Goal: Check status: Check status

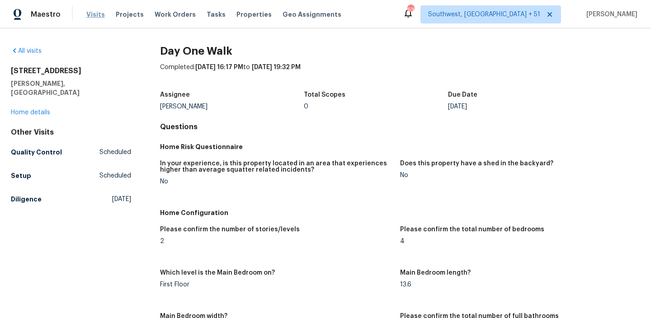
click at [88, 14] on span "Visits" at bounding box center [95, 14] width 19 height 9
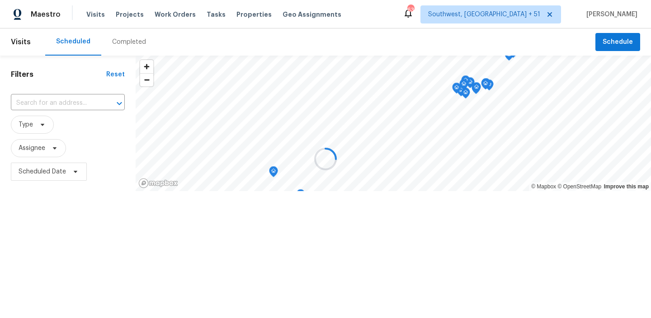
click at [64, 100] on div at bounding box center [325, 159] width 651 height 318
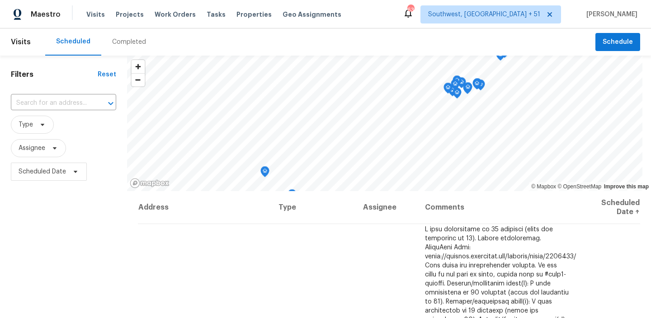
click at [64, 100] on input "text" at bounding box center [51, 103] width 80 height 14
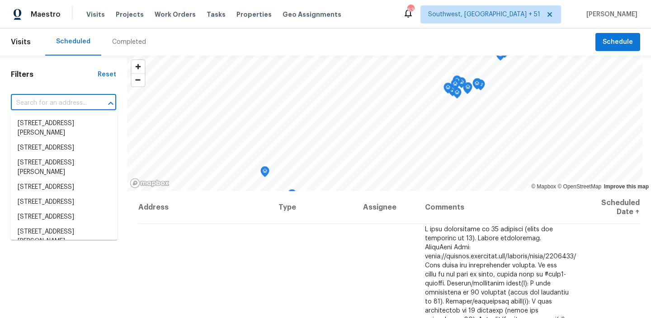
paste input "[STREET_ADDRESS]"
type input "[STREET_ADDRESS]"
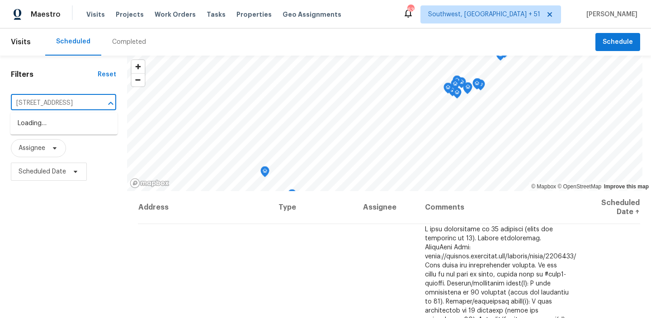
scroll to position [0, 61]
click at [61, 119] on li "[STREET_ADDRESS]" at bounding box center [63, 123] width 107 height 15
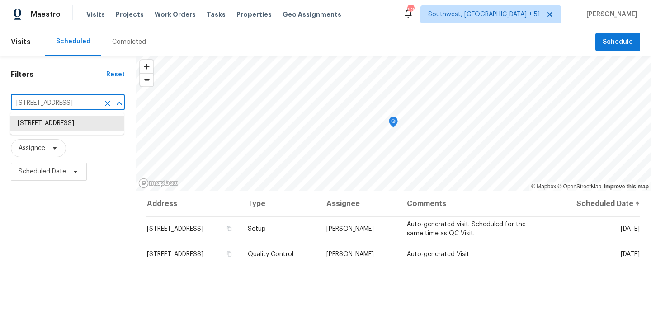
click at [87, 96] on input "[STREET_ADDRESS]" at bounding box center [55, 103] width 89 height 14
click at [70, 131] on li "[STREET_ADDRESS]" at bounding box center [66, 123] width 113 height 15
click at [79, 104] on input "[STREET_ADDRESS]" at bounding box center [55, 103] width 89 height 14
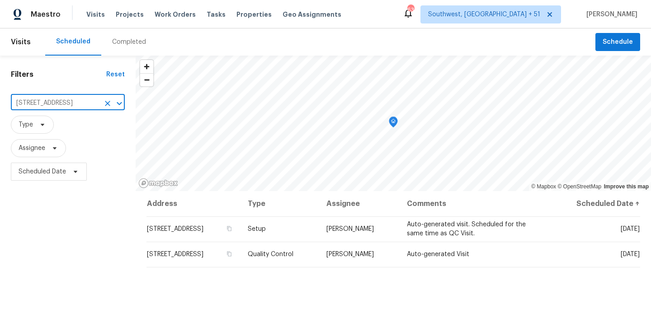
click at [58, 104] on input "[STREET_ADDRESS]" at bounding box center [55, 103] width 89 height 14
click at [106, 104] on icon "Clear" at bounding box center [107, 103] width 5 height 5
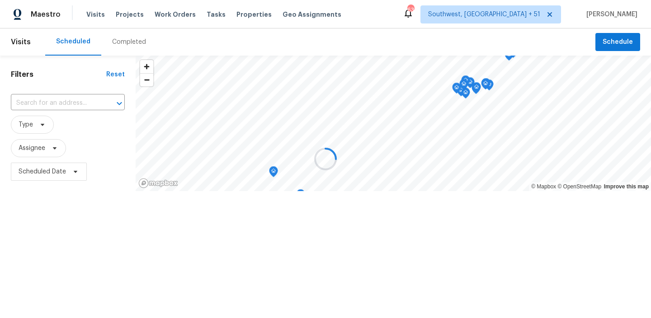
click at [76, 103] on div at bounding box center [325, 159] width 651 height 318
click at [67, 99] on div at bounding box center [325, 159] width 651 height 318
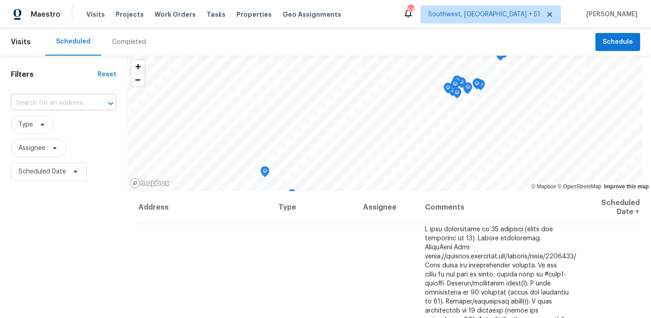
click at [62, 100] on input "text" at bounding box center [51, 103] width 80 height 14
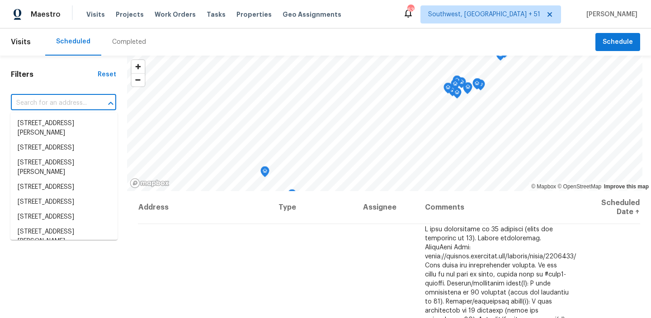
paste input "[STREET_ADDRESS]"
type input "[STREET_ADDRESS]"
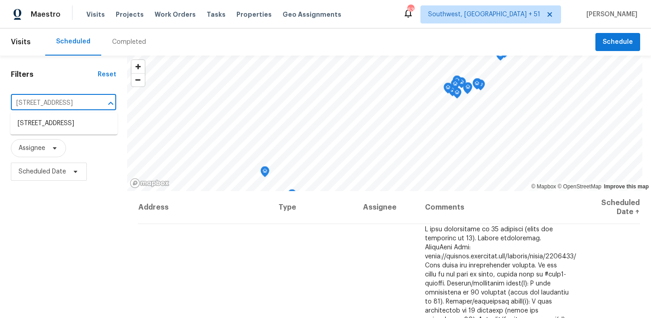
scroll to position [0, 61]
click at [66, 131] on li "[STREET_ADDRESS]" at bounding box center [63, 123] width 107 height 15
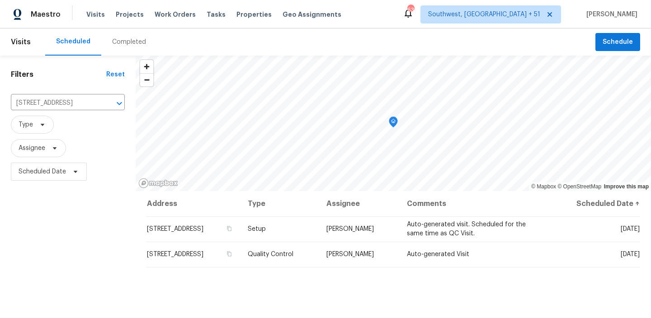
click at [115, 50] on div "Completed" at bounding box center [129, 41] width 56 height 27
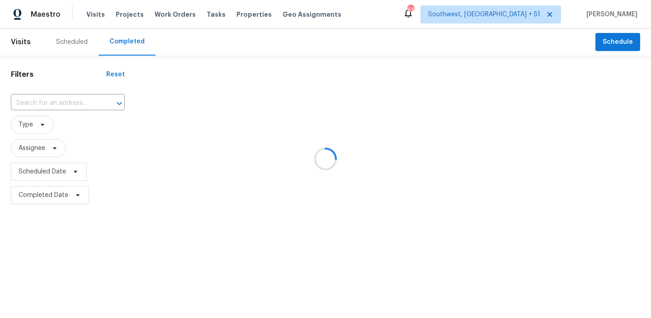
click at [98, 106] on div at bounding box center [325, 159] width 651 height 318
click at [88, 104] on div at bounding box center [325, 159] width 651 height 318
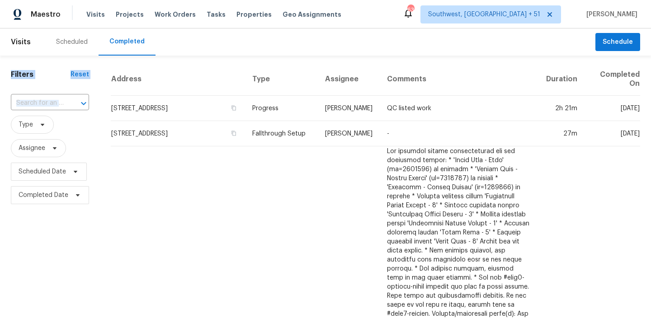
click at [436, 32] on div "Visits Scheduled Completed Schedule Filters Reset ​ Type Assignee Scheduled Dat…" at bounding box center [325, 173] width 651 height 290
click at [51, 112] on div "​" at bounding box center [50, 103] width 78 height 19
click at [53, 107] on input "text" at bounding box center [37, 103] width 53 height 14
paste input "[STREET_ADDRESS]"
type input "[STREET_ADDRESS]"
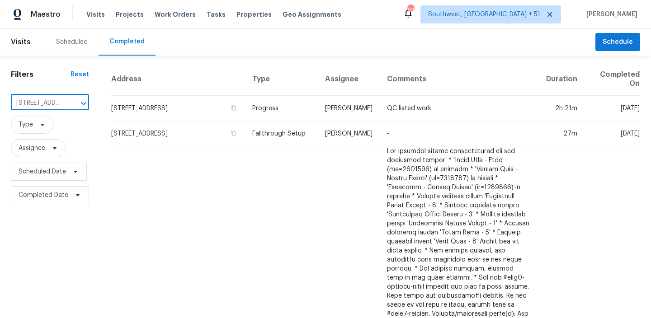
scroll to position [0, 91]
click at [44, 125] on li "[STREET_ADDRESS]" at bounding box center [49, 123] width 77 height 15
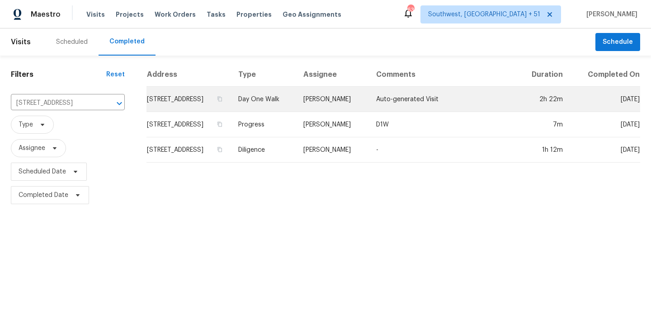
click at [296, 112] on td "Day One Walk" at bounding box center [263, 99] width 65 height 25
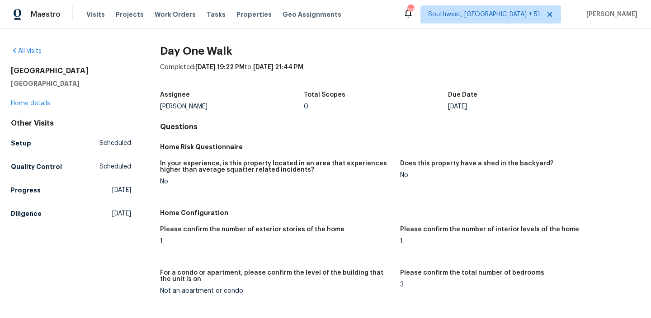
scroll to position [888, 0]
